Goal: Task Accomplishment & Management: Complete application form

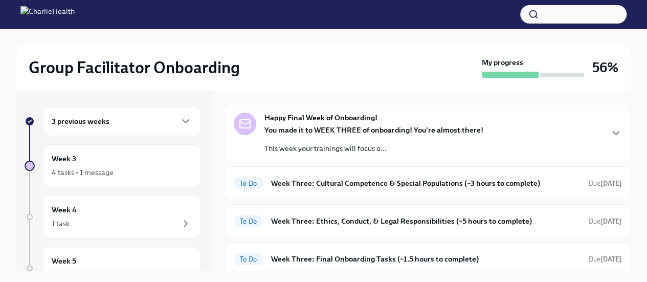
scroll to position [34, 0]
click at [301, 183] on h6 "Week Three: Cultural Competence & Special Populations (~3 hours to complete)" at bounding box center [425, 182] width 309 height 11
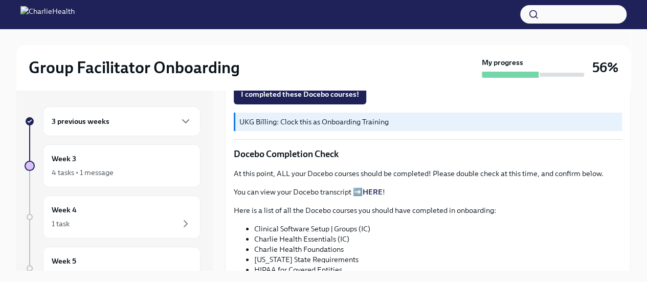
scroll to position [385, 0]
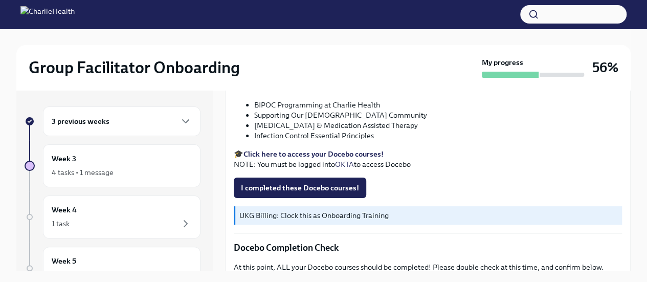
click at [305, 149] on strong "Click here to access your Docebo courses!" at bounding box center [313, 153] width 140 height 9
click at [300, 187] on span "I completed these Docebo courses!" at bounding box center [300, 188] width 118 height 10
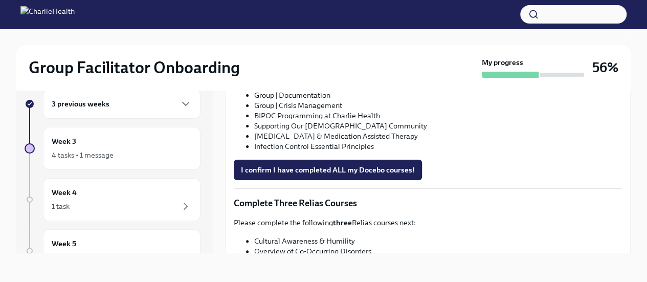
scroll to position [705, 0]
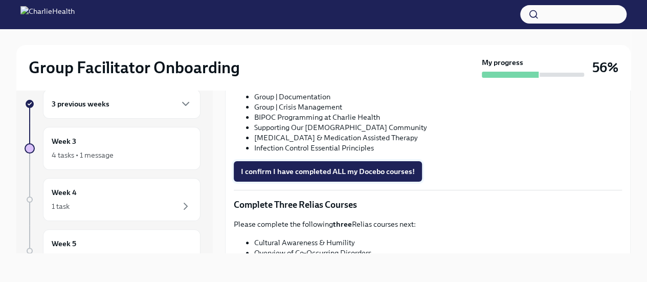
click at [310, 166] on span "I confirm I have completed ALL my Docebo courses!" at bounding box center [328, 171] width 174 height 10
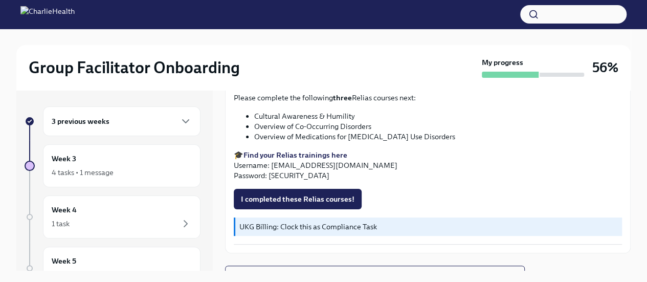
scroll to position [860, 0]
